Goal: Task Accomplishment & Management: Manage account settings

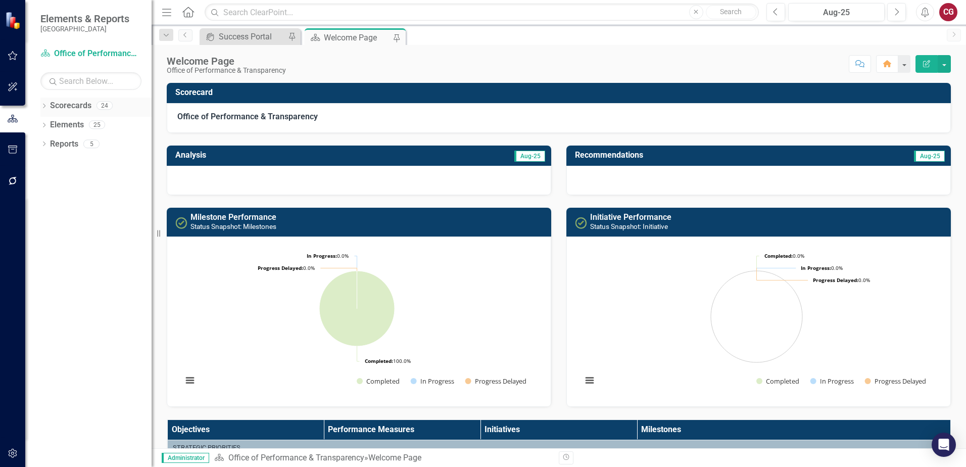
click at [45, 109] on icon "Dropdown" at bounding box center [43, 107] width 7 height 6
click at [51, 124] on icon at bounding box center [50, 124] width 3 height 5
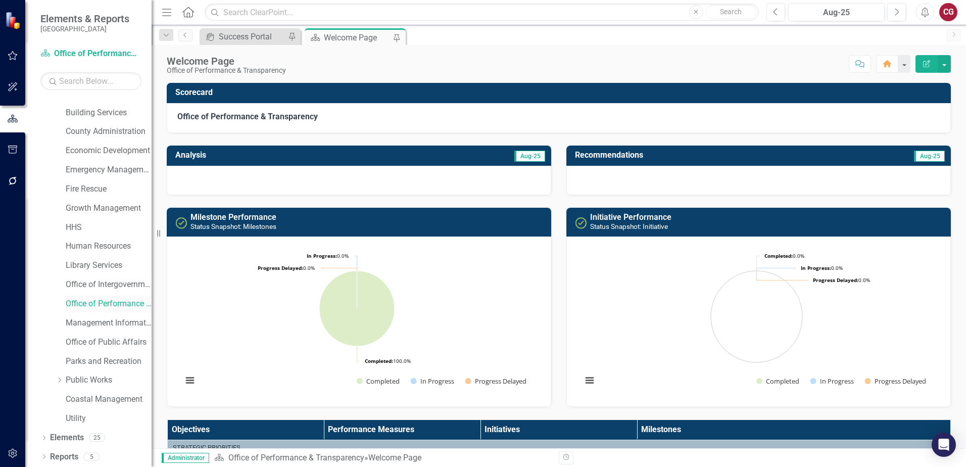
scroll to position [52, 0]
click at [91, 284] on link "Office of Intergovernmental Affairs" at bounding box center [109, 284] width 86 height 12
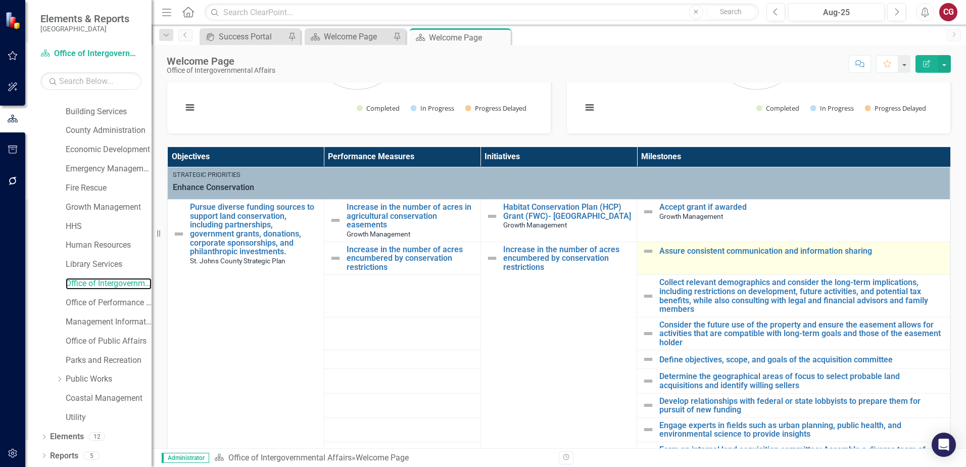
scroll to position [152, 0]
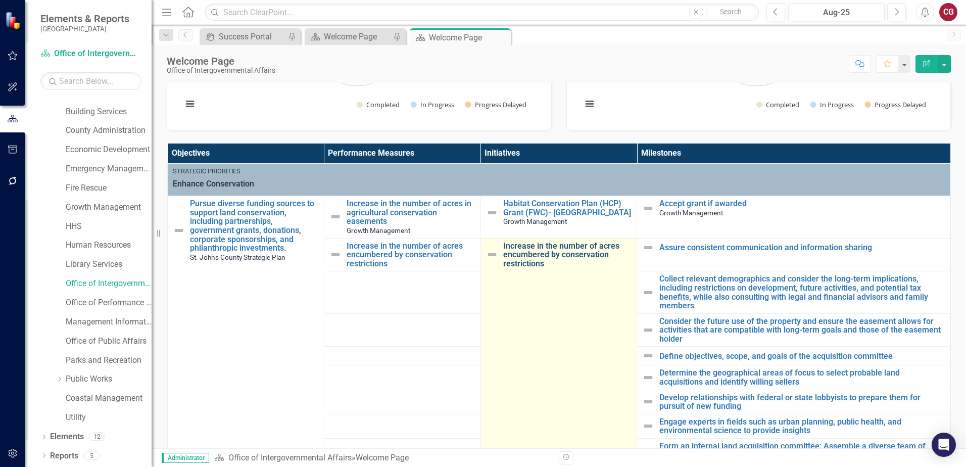
click at [574, 256] on link "Increase in the number of acres encumbered by conservation restrictions" at bounding box center [567, 255] width 129 height 27
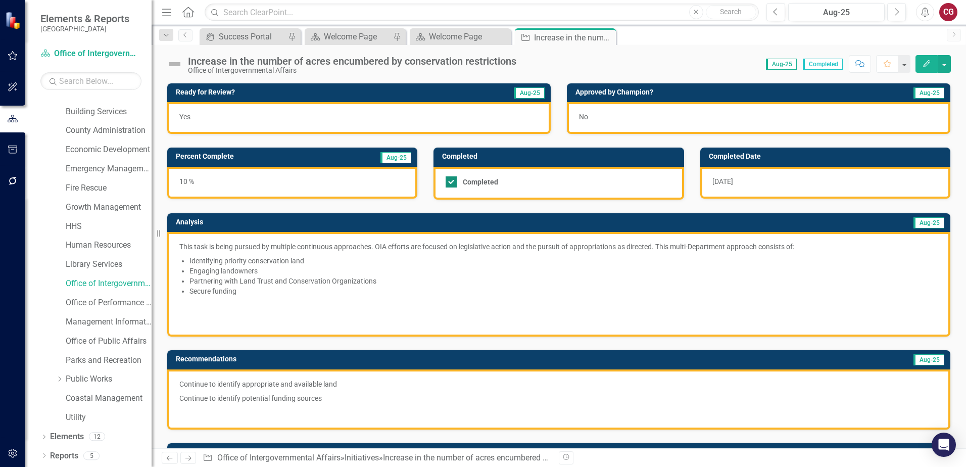
click at [450, 183] on div at bounding box center [451, 181] width 11 height 11
click at [450, 183] on input "Completed" at bounding box center [449, 179] width 7 height 7
checkbox input "false"
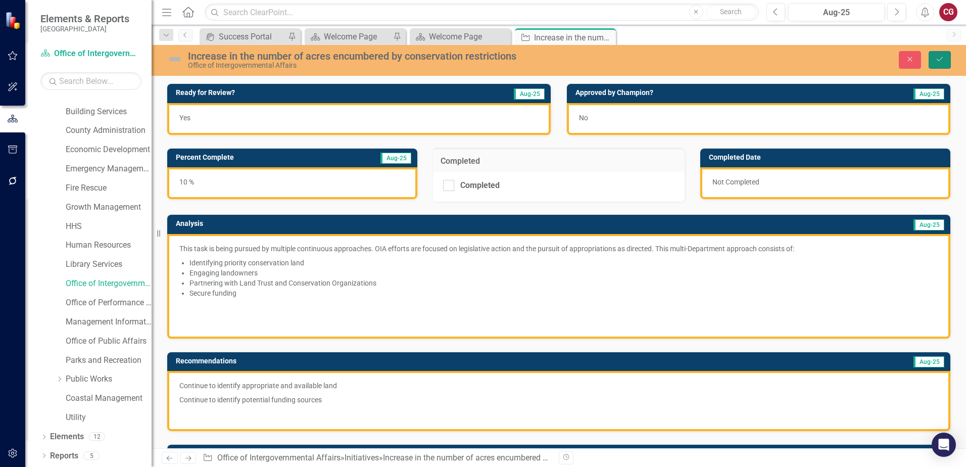
click at [931, 61] on button "Save" at bounding box center [940, 60] width 22 height 18
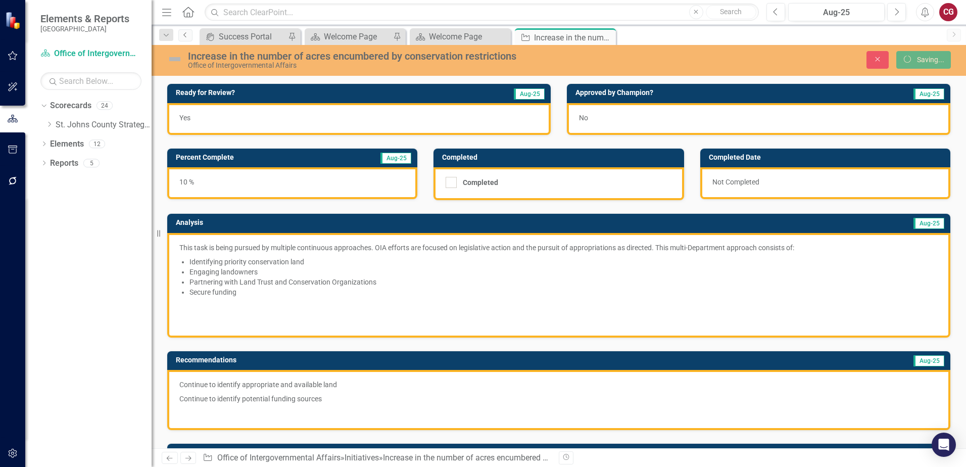
click at [183, 38] on link "Previous" at bounding box center [185, 35] width 14 height 12
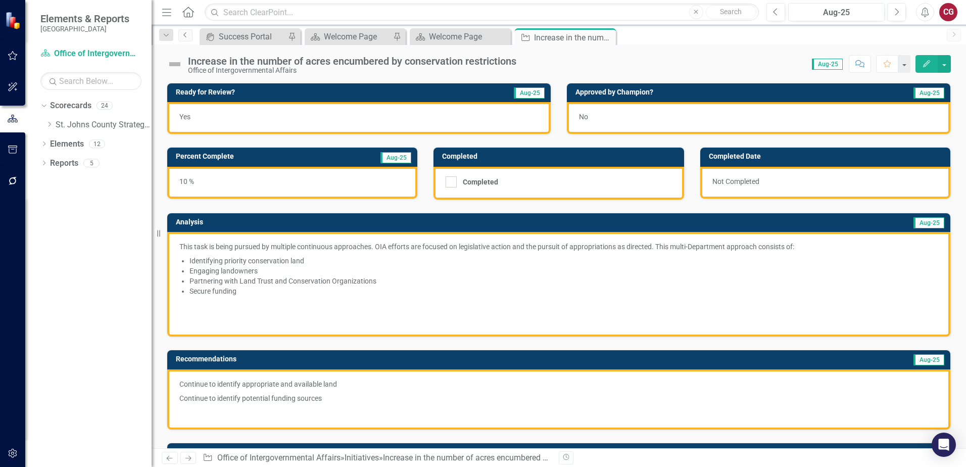
click at [185, 35] on icon "Previous" at bounding box center [185, 35] width 8 height 6
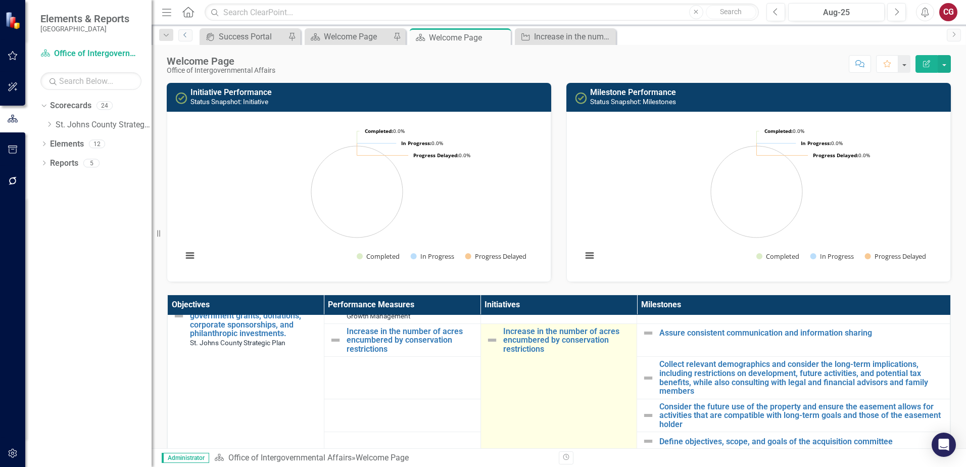
scroll to position [51, 0]
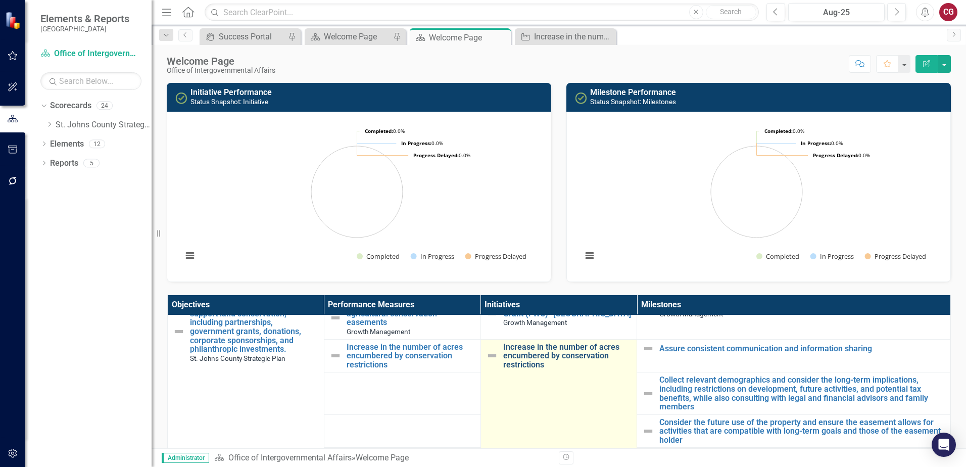
click at [522, 357] on link "Increase in the number of acres encumbered by conservation restrictions" at bounding box center [567, 356] width 129 height 27
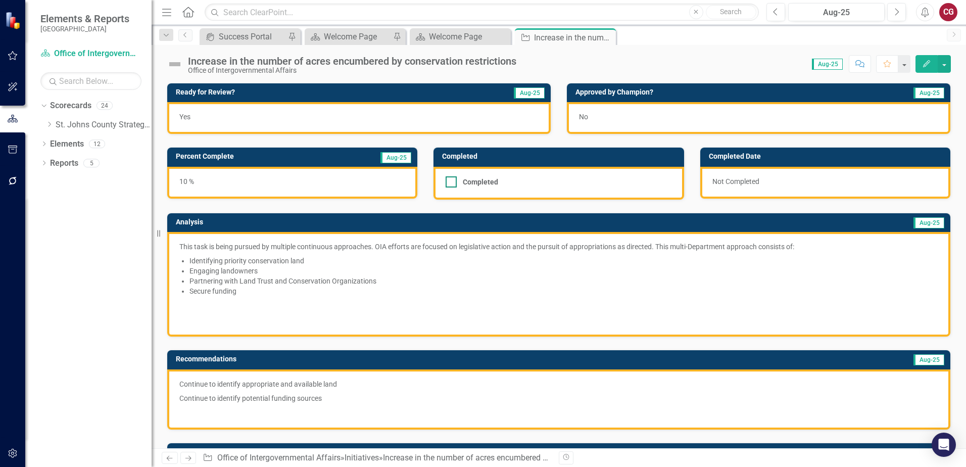
click at [451, 185] on div at bounding box center [451, 181] width 11 height 11
click at [451, 183] on input "Completed" at bounding box center [449, 179] width 7 height 7
checkbox input "true"
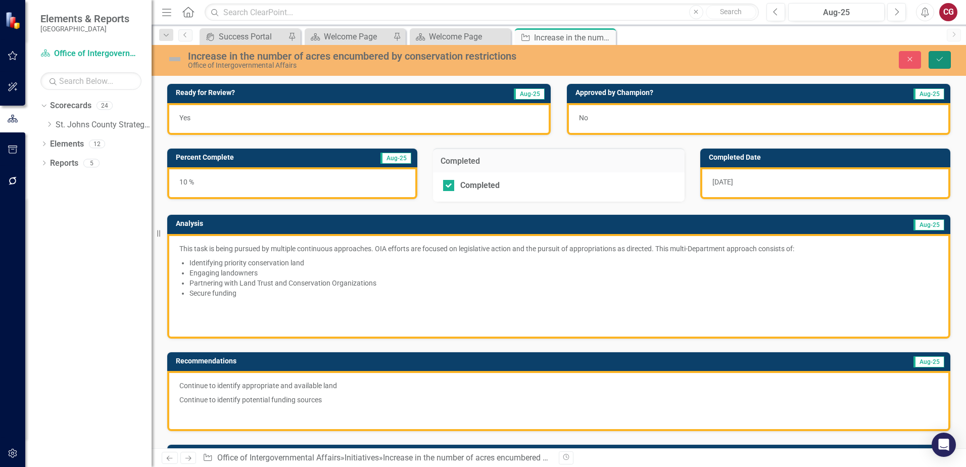
click at [938, 61] on icon "Save" at bounding box center [939, 59] width 9 height 7
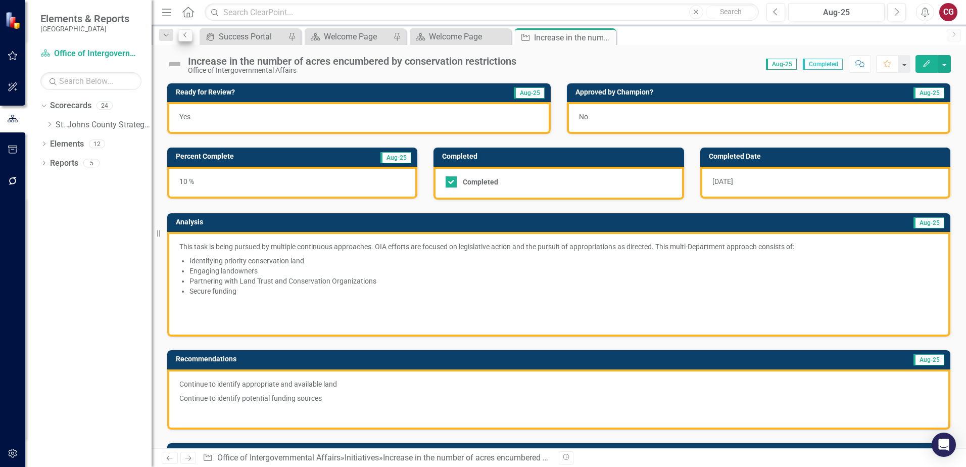
click at [187, 35] on icon "Previous" at bounding box center [185, 35] width 8 height 6
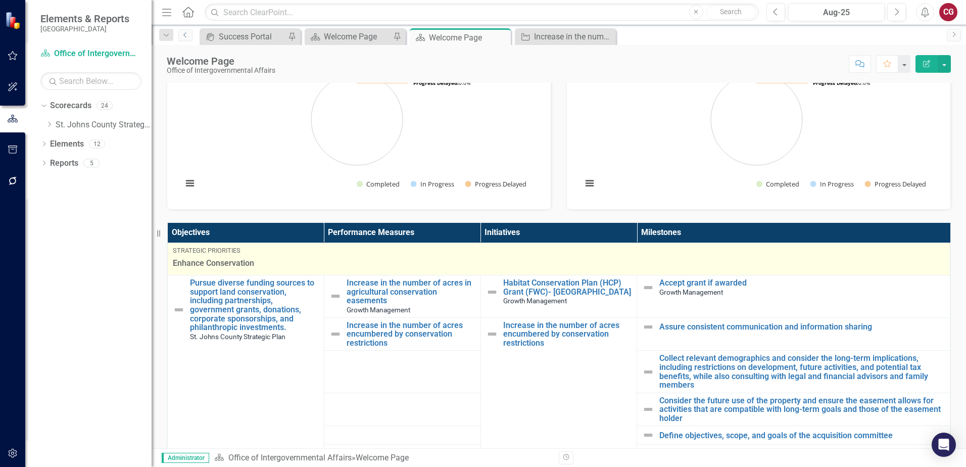
scroll to position [89, 0]
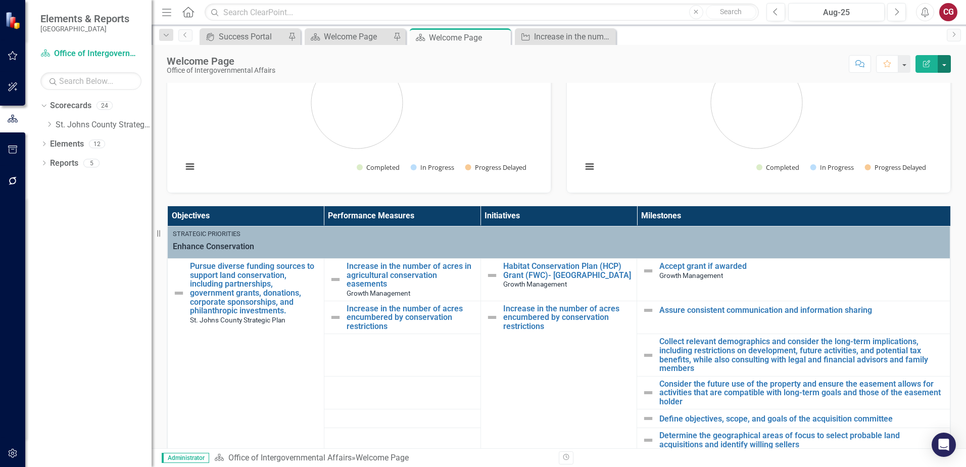
click at [948, 66] on button "button" at bounding box center [944, 64] width 13 height 18
click at [918, 139] on link "PDF Export to PDF" at bounding box center [910, 141] width 82 height 19
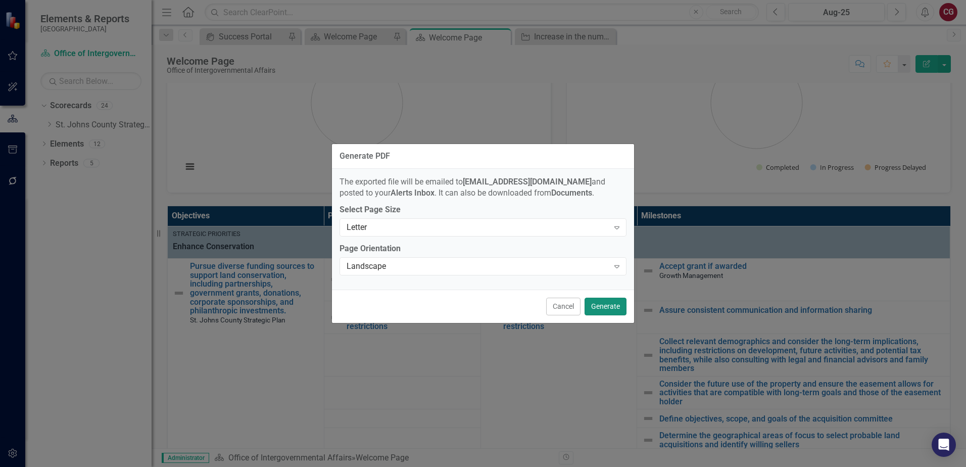
click at [602, 306] on button "Generate" at bounding box center [606, 307] width 42 height 18
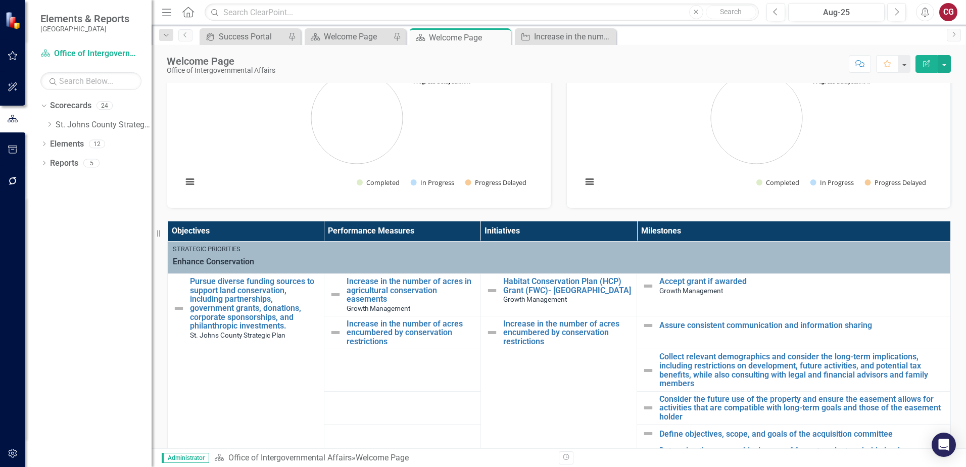
scroll to position [0, 0]
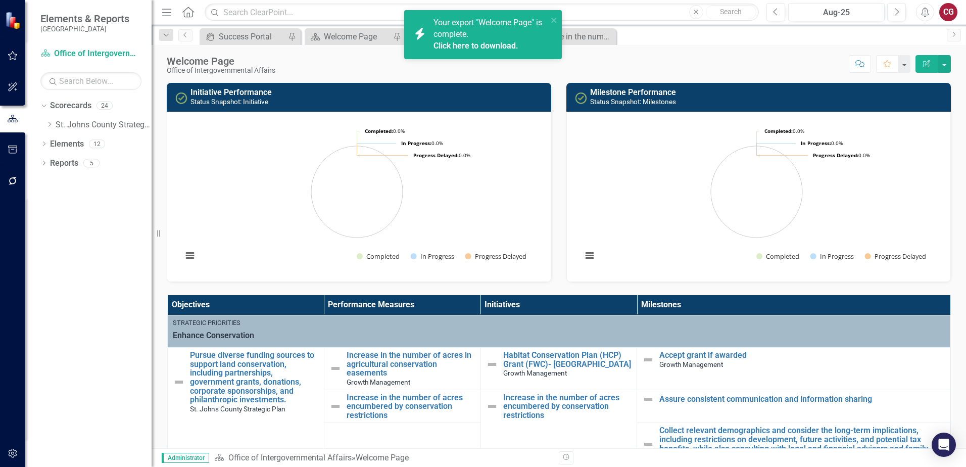
click at [476, 49] on link "Click here to download." at bounding box center [476, 46] width 85 height 10
